Goal: Consume media (video, audio): Consume media (video, audio)

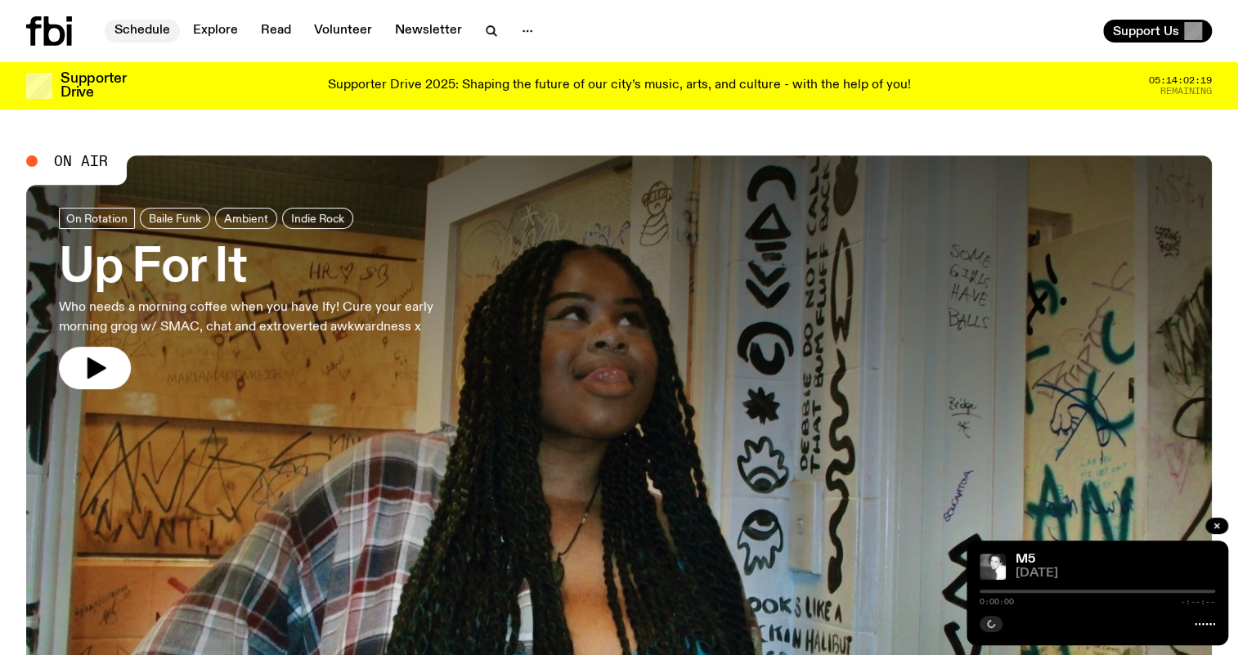
click at [141, 35] on link "Schedule" at bounding box center [142, 31] width 75 height 23
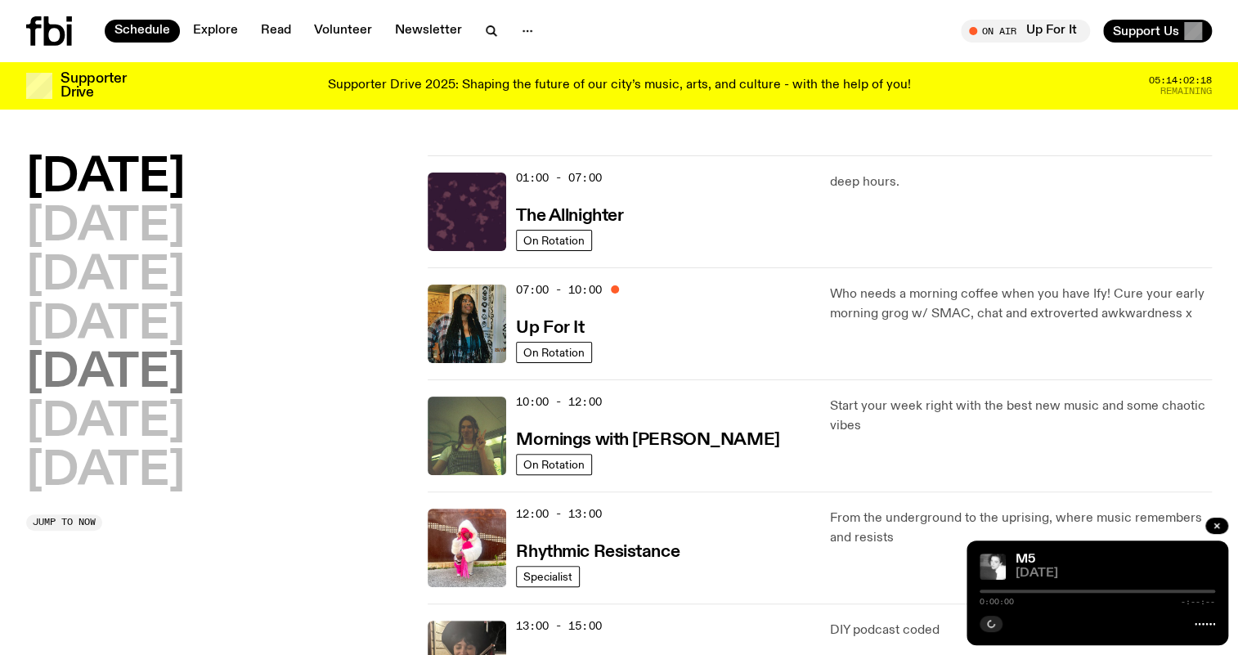
click at [129, 363] on h2 "[DATE]" at bounding box center [105, 374] width 159 height 46
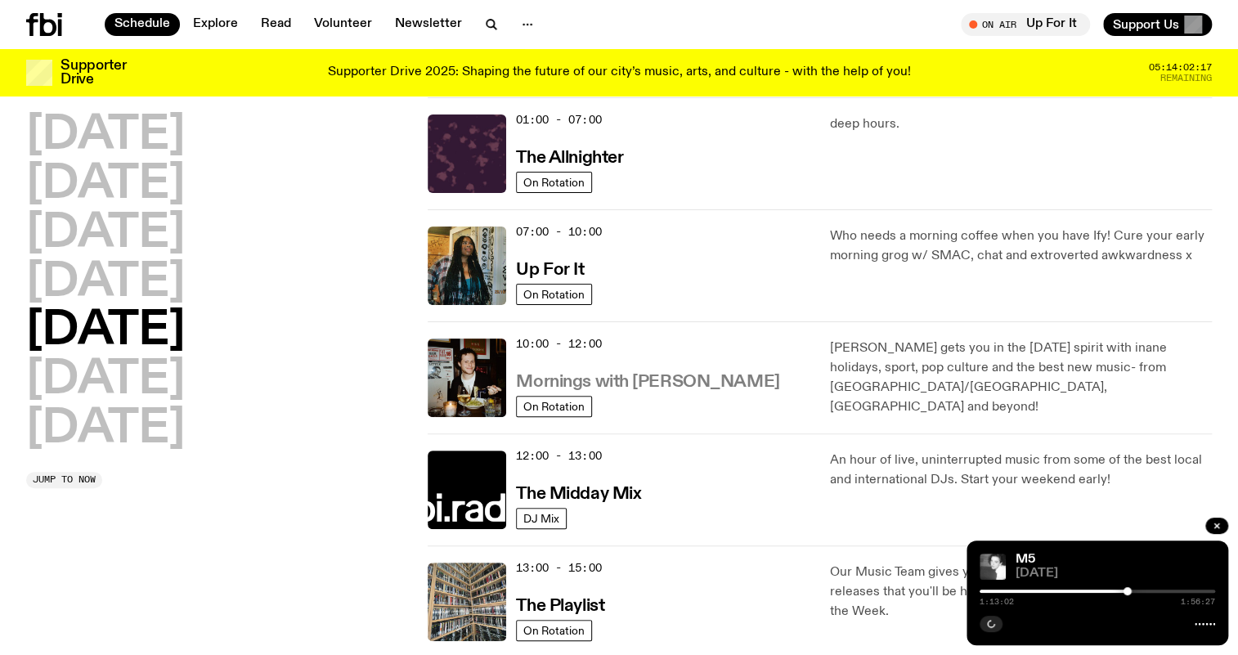
scroll to position [343, 0]
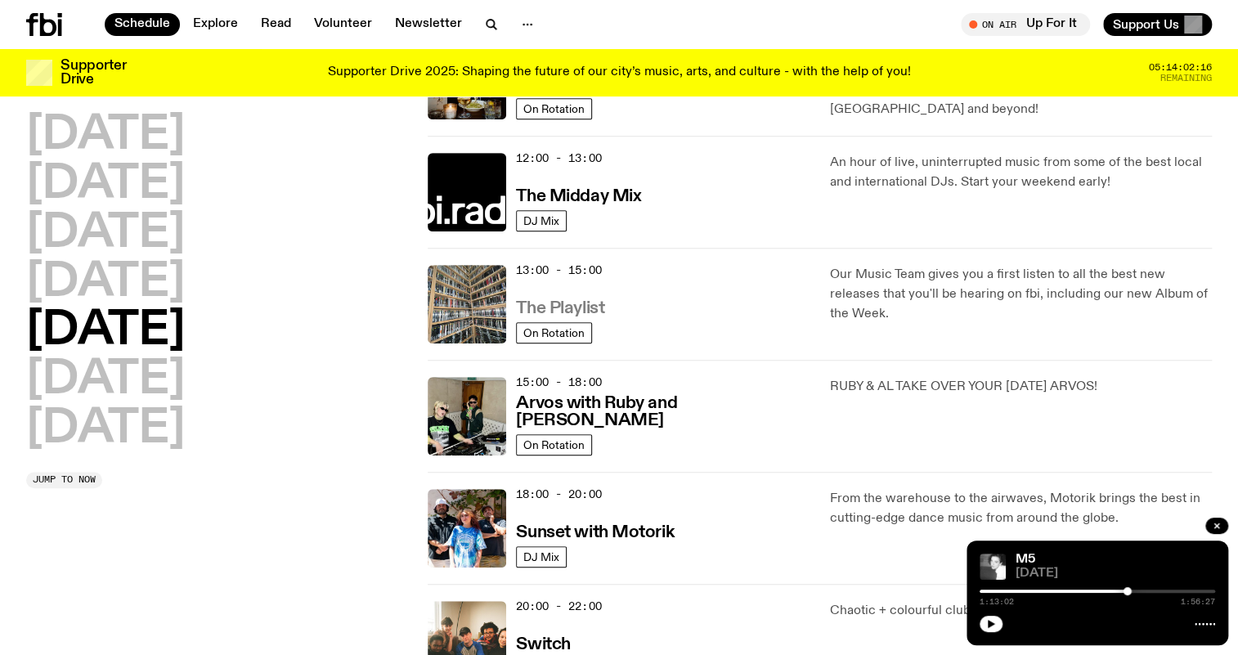
click at [582, 303] on h3 "The Playlist" at bounding box center [560, 308] width 88 height 17
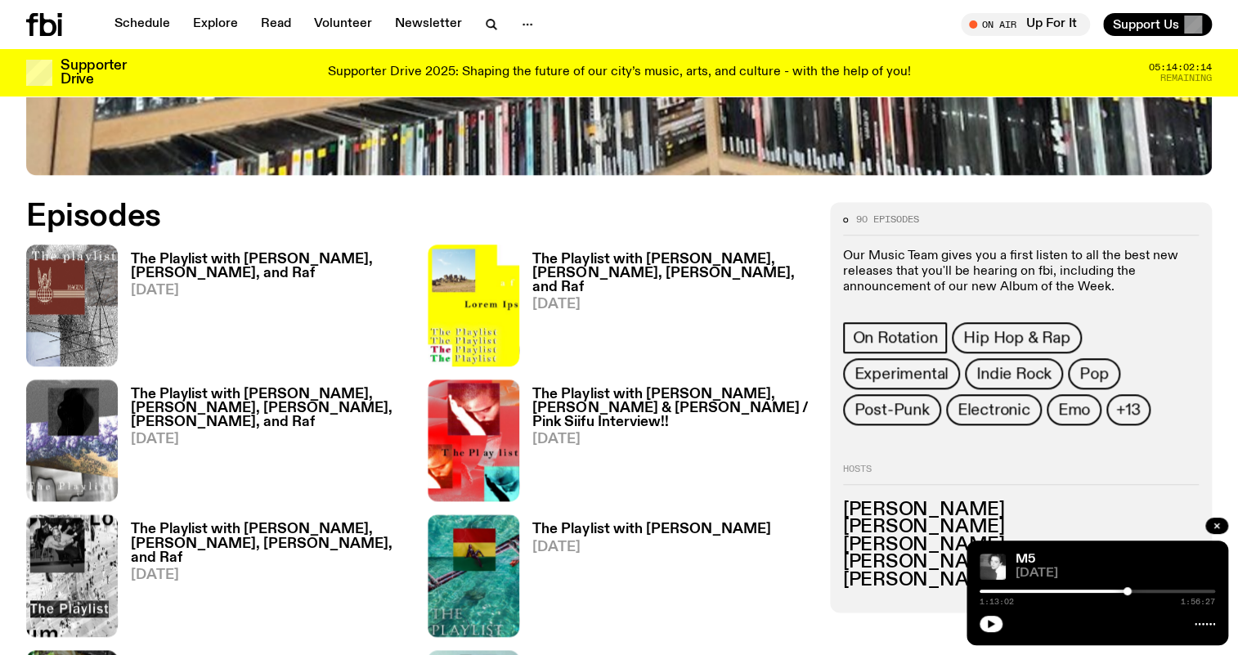
scroll to position [807, 0]
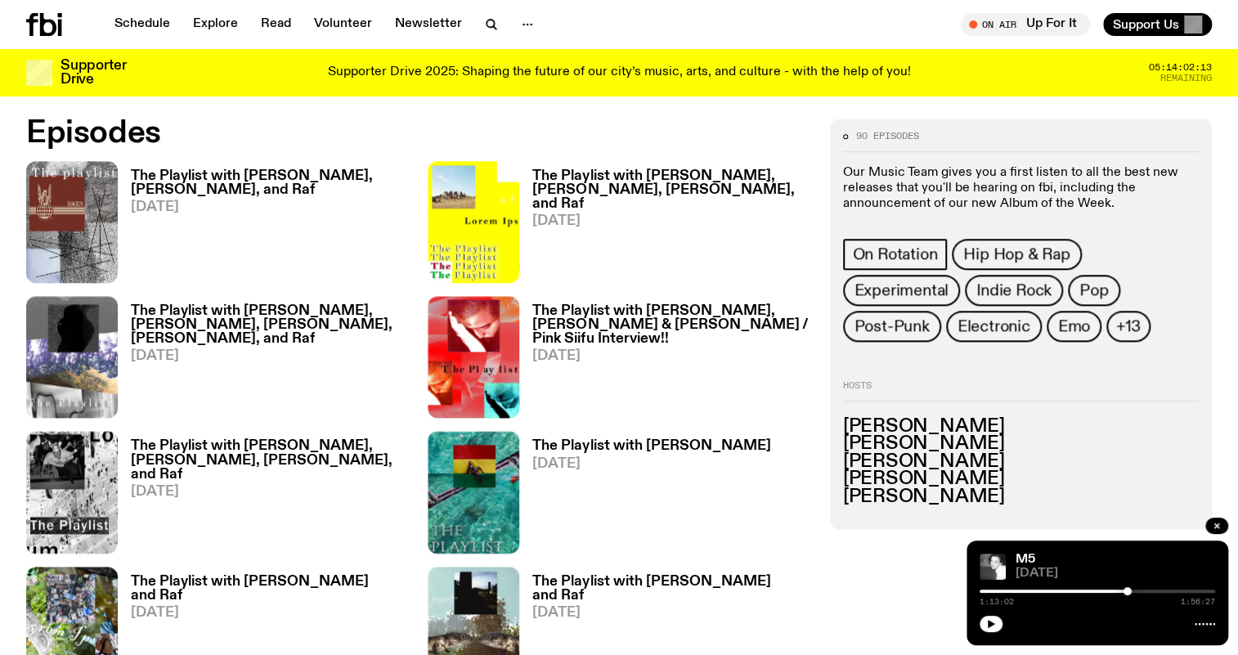
click at [267, 179] on h3 "The Playlist with [PERSON_NAME], [PERSON_NAME], and Raf" at bounding box center [269, 183] width 277 height 28
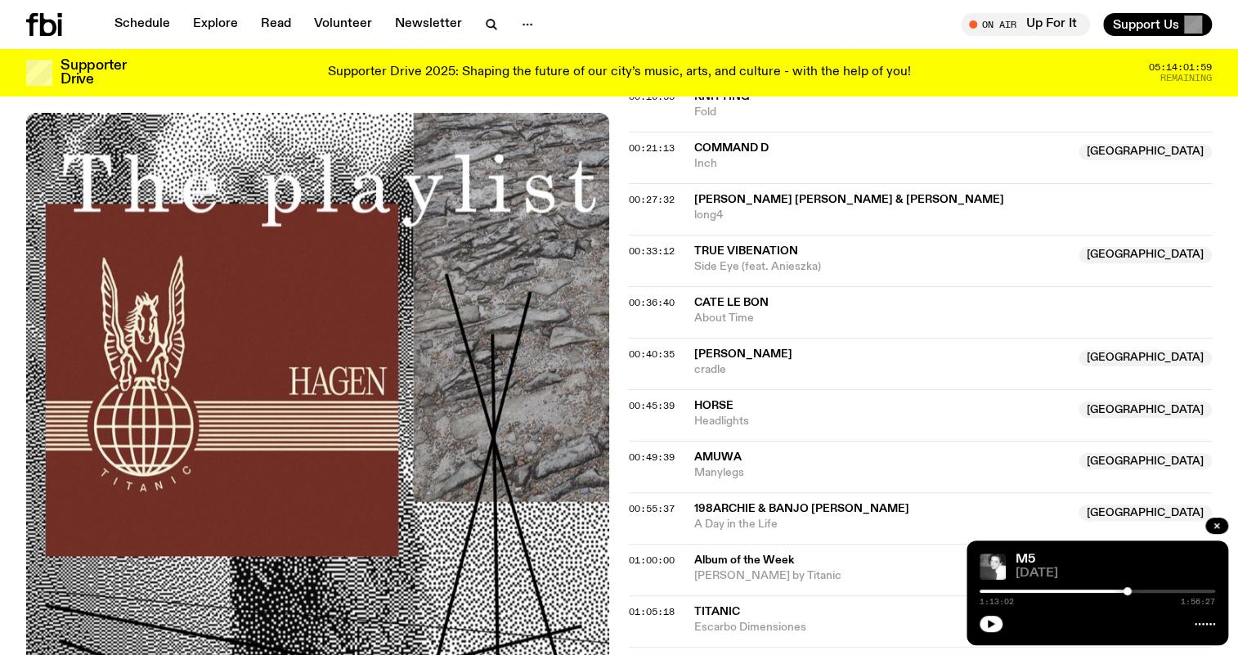
scroll to position [882, 0]
click at [648, 503] on span "00:55:37" at bounding box center [652, 509] width 46 height 13
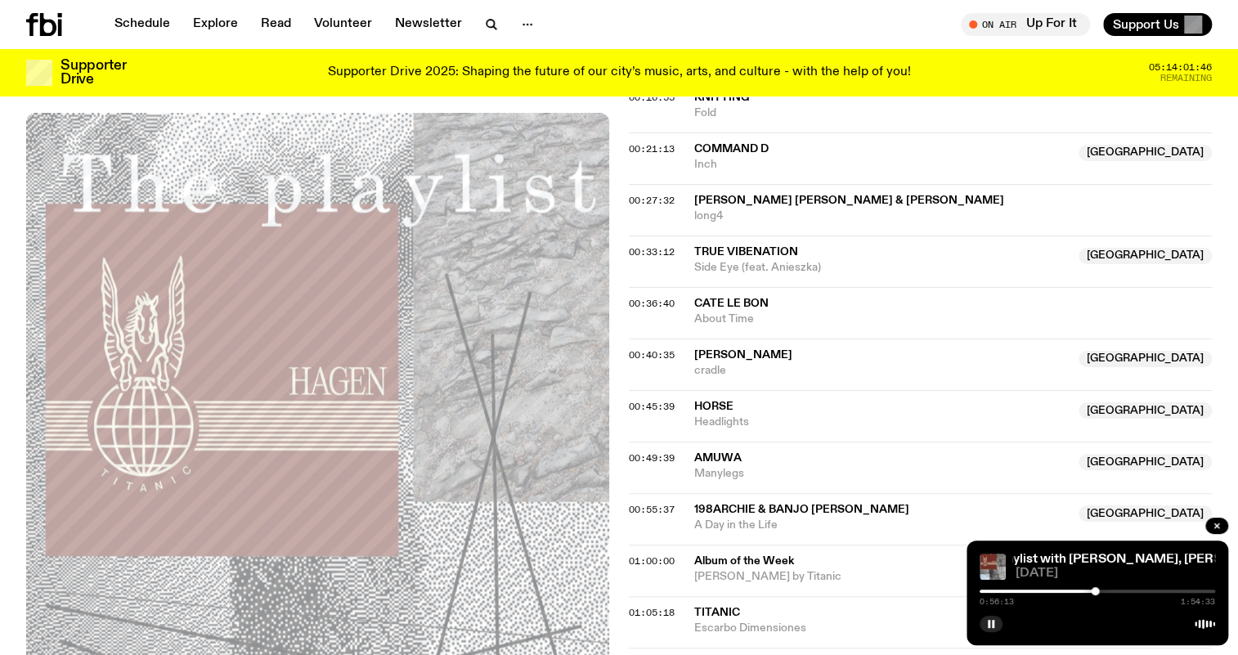
click at [1095, 591] on div at bounding box center [1095, 591] width 8 height 8
click at [1097, 590] on div at bounding box center [1095, 591] width 8 height 8
click at [1100, 590] on div at bounding box center [1100, 591] width 8 height 8
click at [1093, 589] on div "0:58:38 1:54:33" at bounding box center [1097, 596] width 235 height 20
click at [1093, 590] on div at bounding box center [981, 591] width 235 height 3
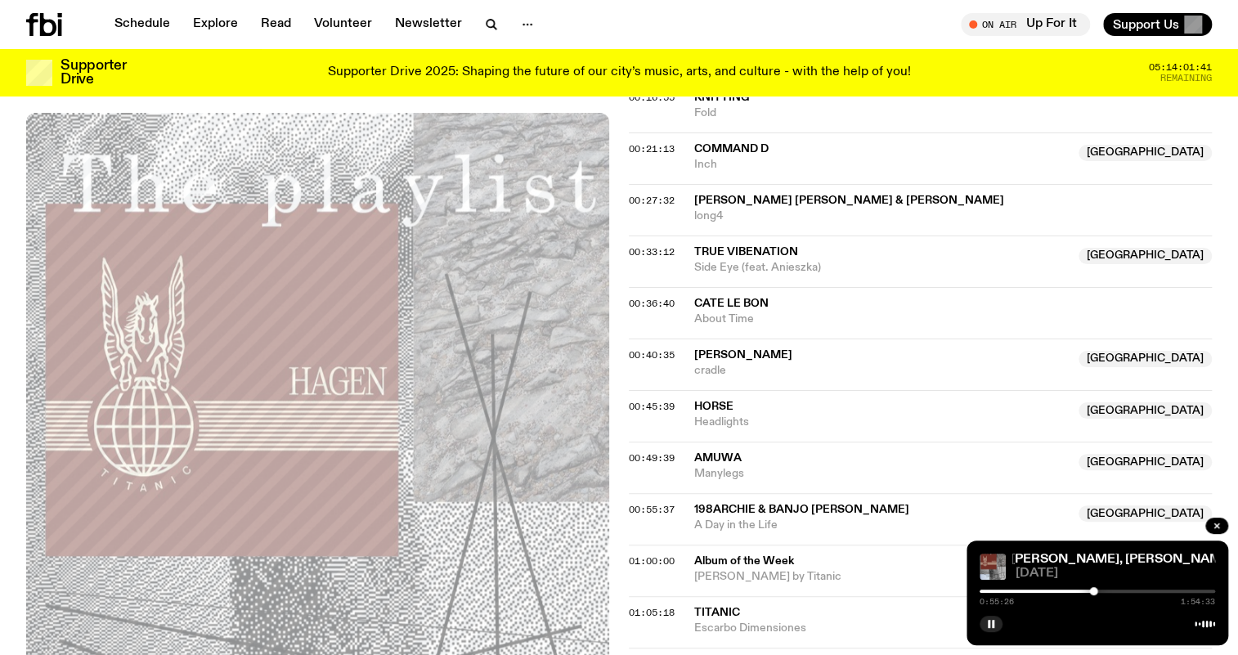
click at [1090, 591] on div at bounding box center [1093, 591] width 8 height 8
click at [1087, 591] on div at bounding box center [1087, 591] width 8 height 8
